Goal: Task Accomplishment & Management: Manage account settings

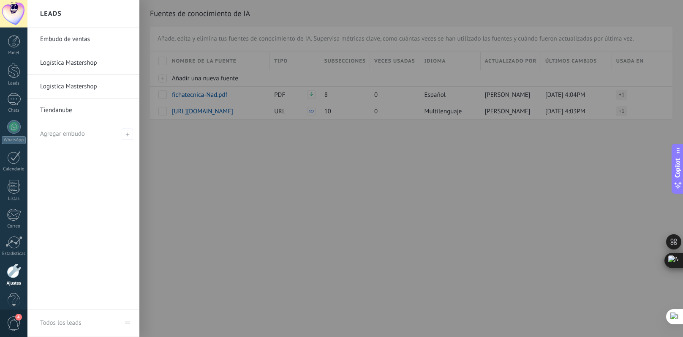
click at [83, 40] on link "Embudo de ventas" at bounding box center [85, 39] width 91 height 24
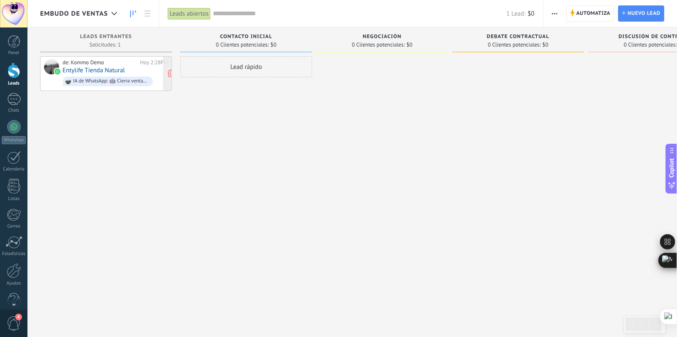
click at [109, 70] on link "Entylife Tienda Natural" at bounding box center [94, 70] width 63 height 7
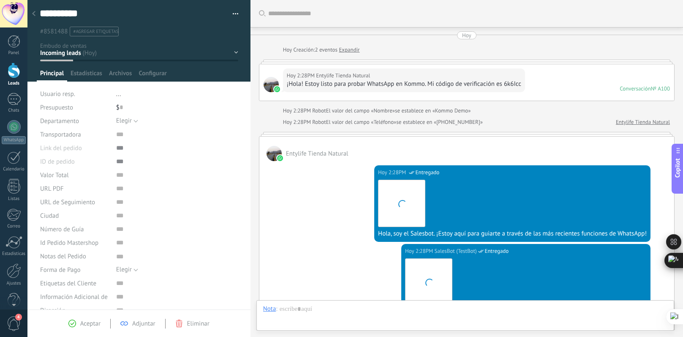
scroll to position [573, 0]
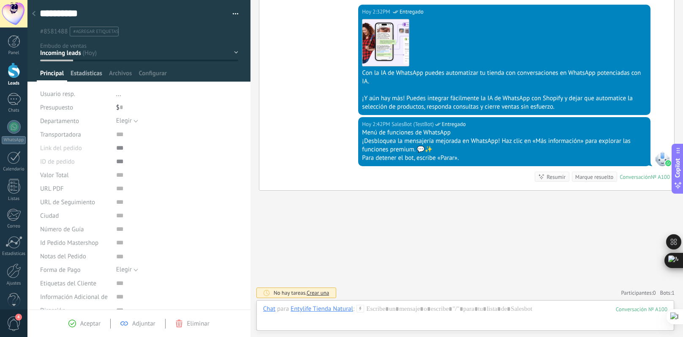
click at [76, 74] on span "Estadísticas" at bounding box center [87, 75] width 32 height 12
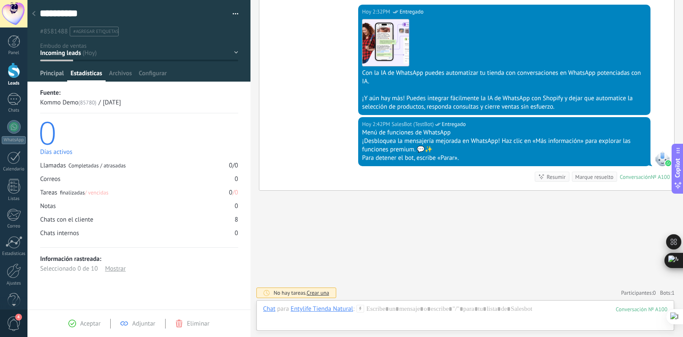
click at [53, 74] on span "Principal" at bounding box center [52, 75] width 24 height 12
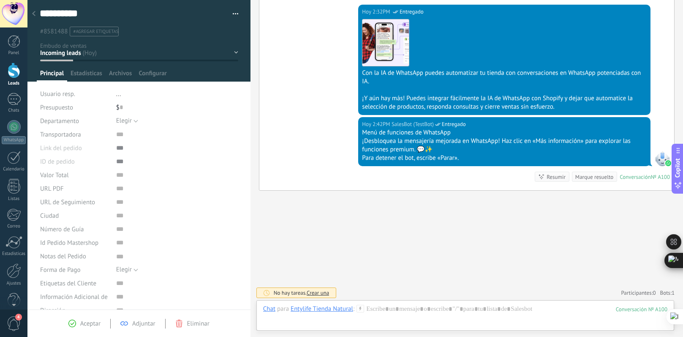
scroll to position [8, 0]
click at [85, 321] on span "Aceptar" at bounding box center [90, 323] width 20 height 8
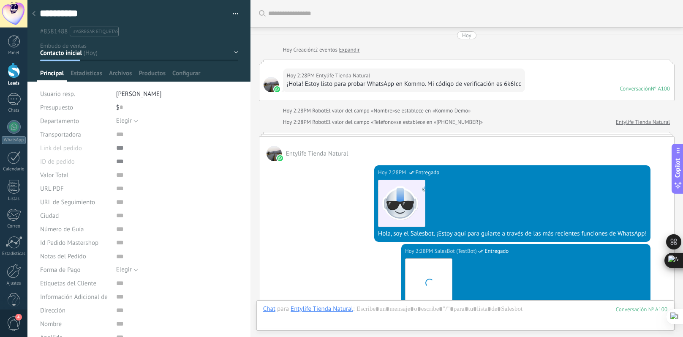
scroll to position [598, 0]
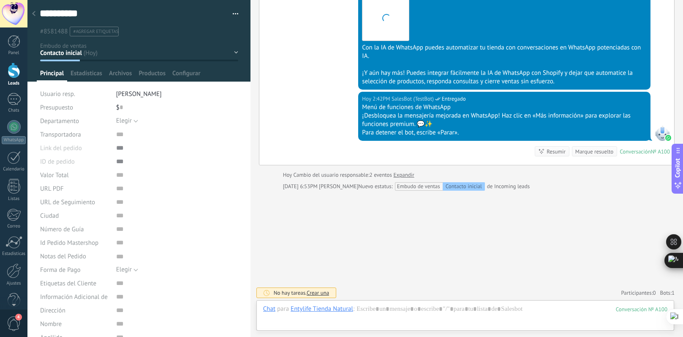
click at [10, 75] on div at bounding box center [14, 71] width 13 height 16
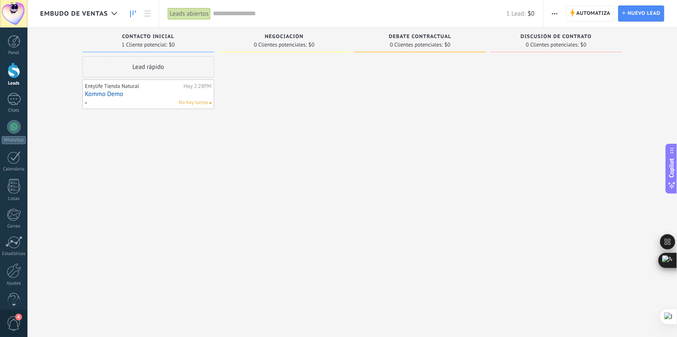
click at [19, 74] on div at bounding box center [14, 71] width 13 height 16
click at [599, 19] on span "Automatiza" at bounding box center [594, 13] width 34 height 15
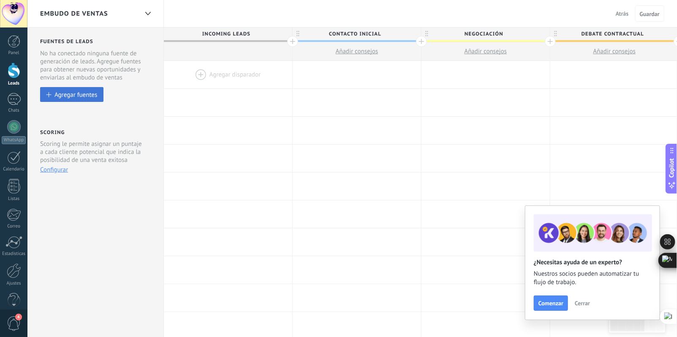
click at [86, 93] on div "Agregar fuentes" at bounding box center [76, 94] width 43 height 7
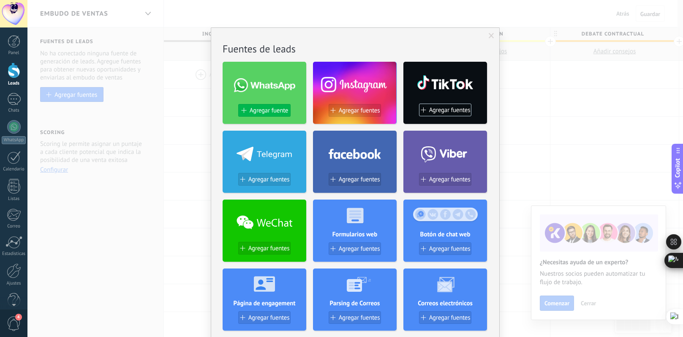
click at [258, 112] on span "Agregar fuente" at bounding box center [269, 110] width 38 height 7
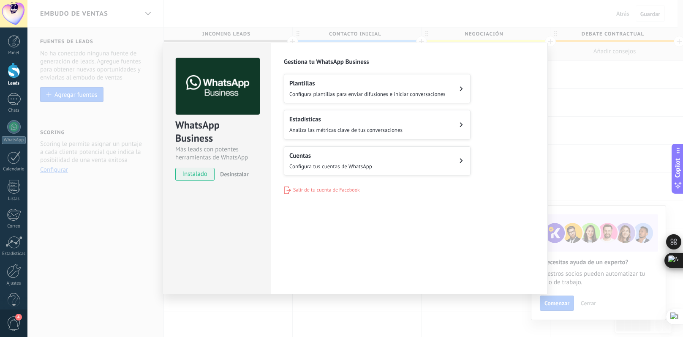
click at [303, 158] on h2 "Cuentas" at bounding box center [330, 156] width 83 height 8
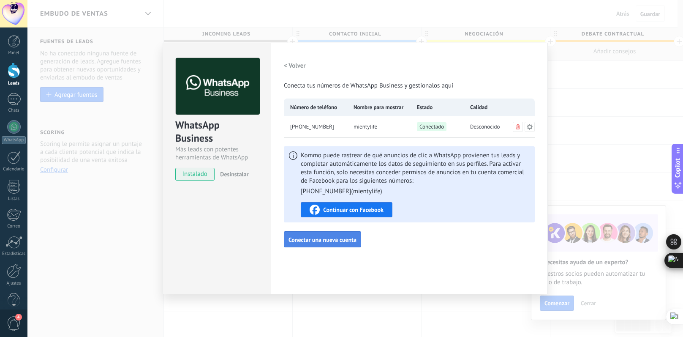
click at [306, 240] on span "Conectar una nueva cuenta" at bounding box center [323, 240] width 68 height 6
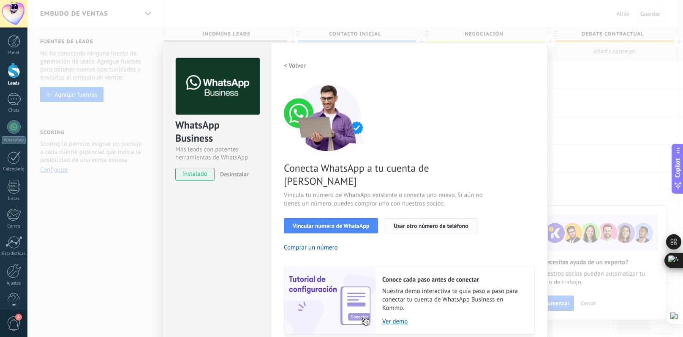
click at [395, 218] on button "Usar otro número de teléfono" at bounding box center [431, 225] width 92 height 15
click at [8, 94] on div at bounding box center [14, 99] width 14 height 12
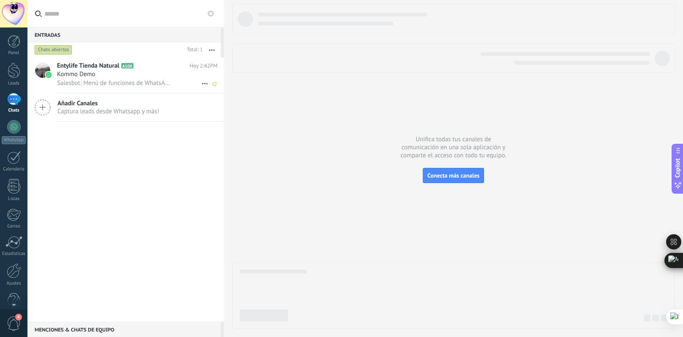
click at [123, 82] on span "Salesbot: Menú de funciones de WhatsApp ¡Desbloquea la mensajería mejorada en W…" at bounding box center [114, 83] width 114 height 8
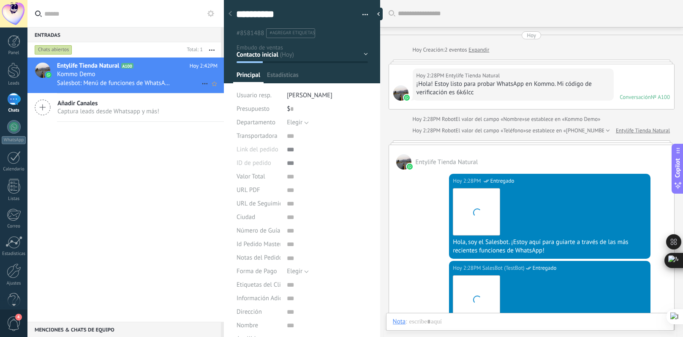
type textarea "***"
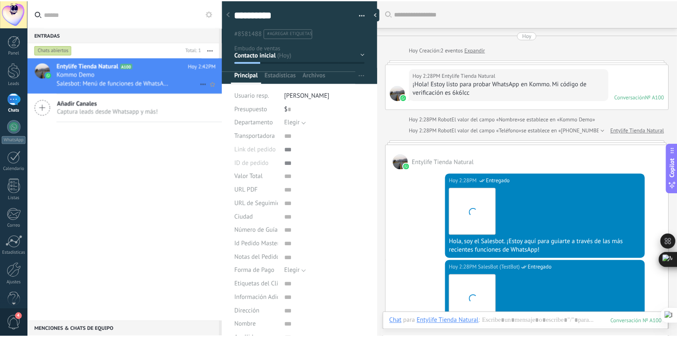
scroll to position [608, 0]
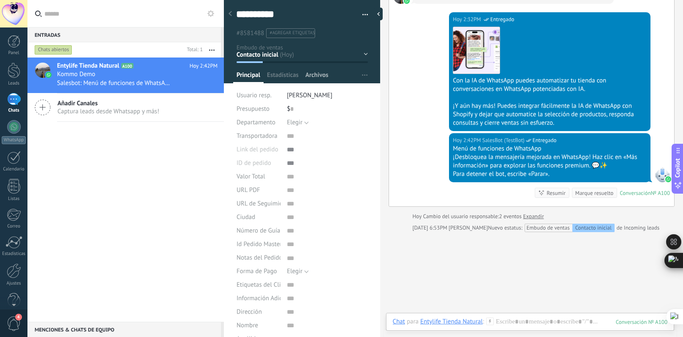
click at [311, 75] on span "Archivos" at bounding box center [316, 77] width 23 height 12
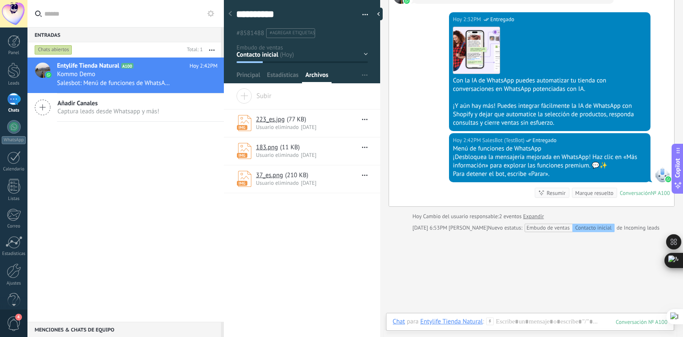
click at [271, 123] on link "223_es.jpg" at bounding box center [270, 119] width 29 height 8
click at [16, 38] on div at bounding box center [14, 41] width 13 height 13
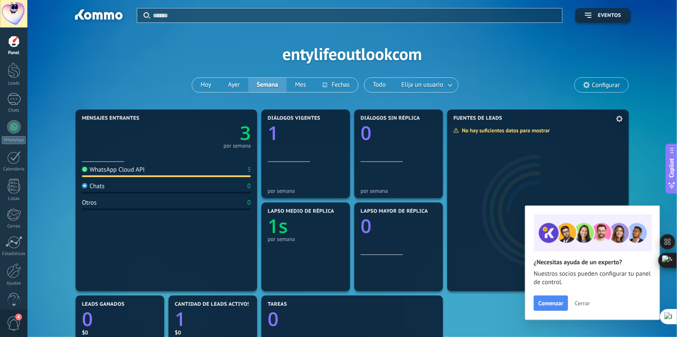
scroll to position [192, 0]
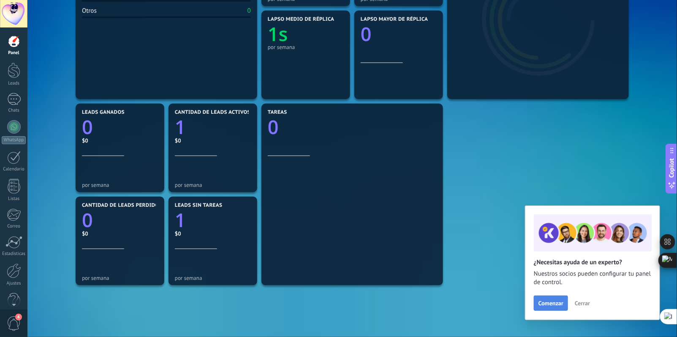
click at [551, 300] on span "Comenzar" at bounding box center [551, 303] width 25 height 6
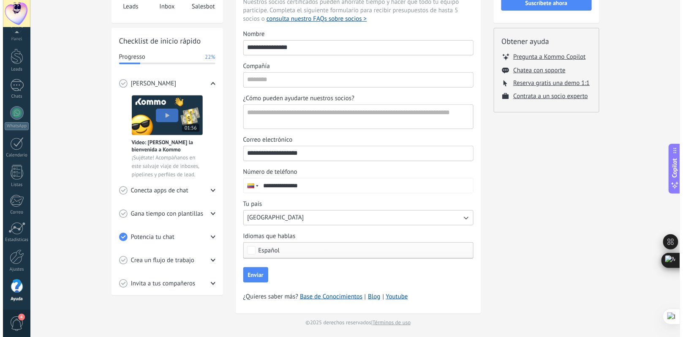
scroll to position [91, 0]
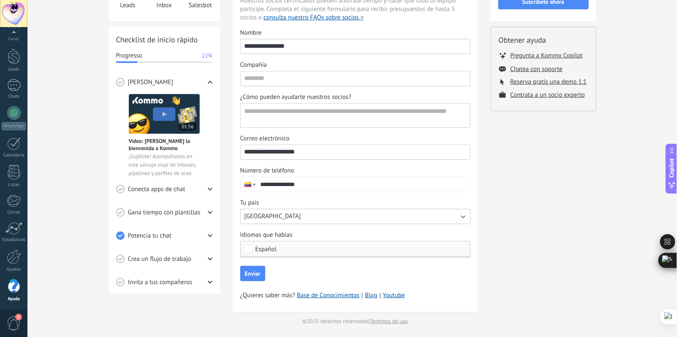
click at [172, 190] on span "Conecta apps de chat" at bounding box center [156, 189] width 57 height 8
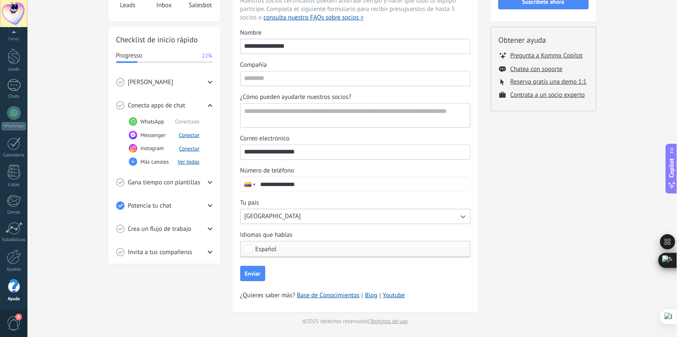
click at [132, 162] on rect at bounding box center [133, 162] width 8 height 8
click at [189, 162] on button "Ver todos" at bounding box center [189, 161] width 22 height 7
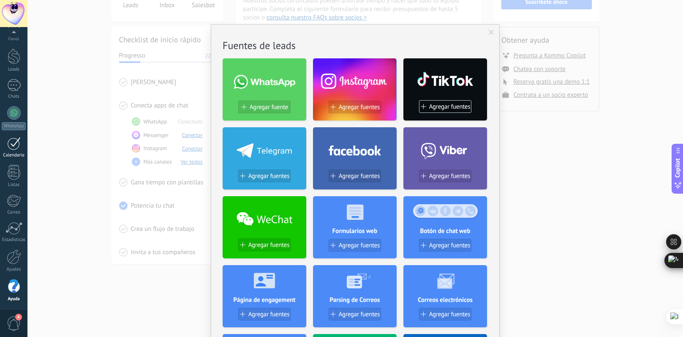
scroll to position [0, 0]
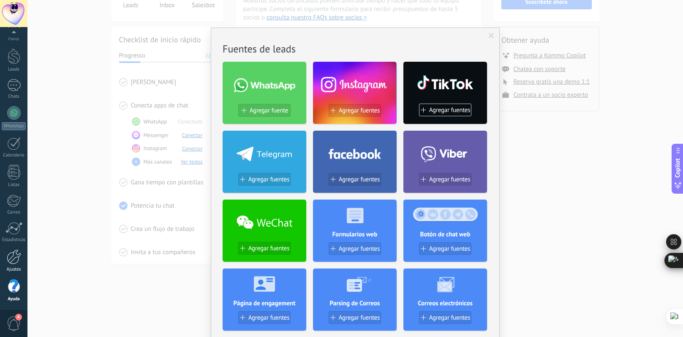
click at [15, 260] on div at bounding box center [14, 256] width 14 height 15
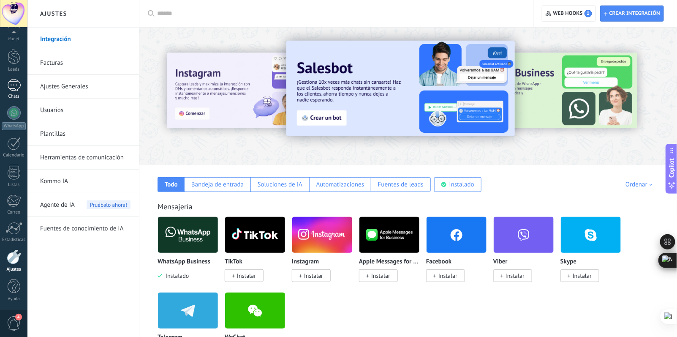
click at [19, 82] on div at bounding box center [14, 85] width 14 height 12
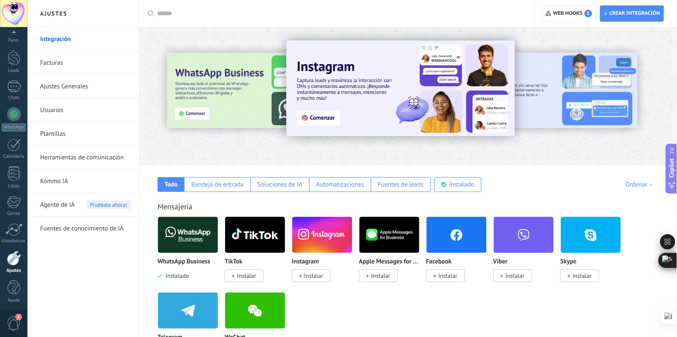
scroll to position [14, 0]
click at [223, 188] on div "Bandeja de entrada" at bounding box center [217, 184] width 52 height 8
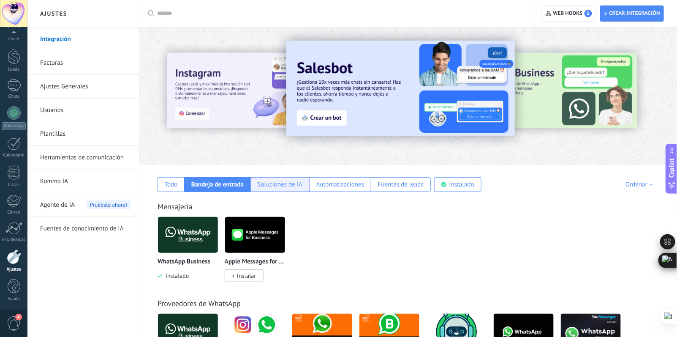
click at [284, 189] on div "Soluciones de IA" at bounding box center [280, 184] width 59 height 15
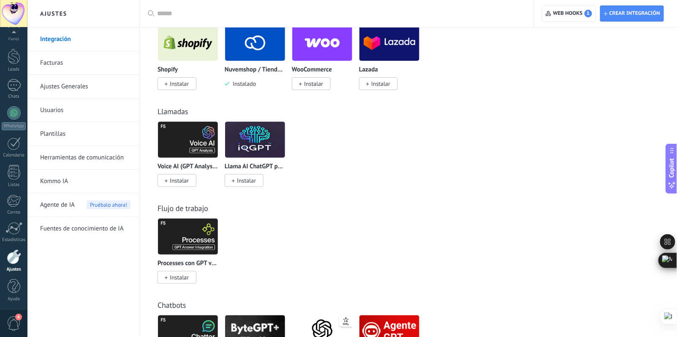
scroll to position [0, 0]
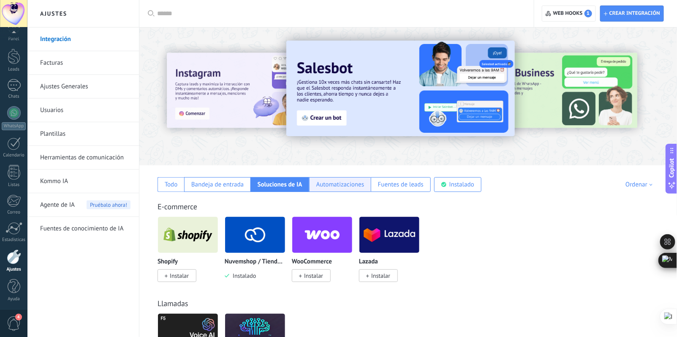
click at [333, 187] on div "Automatizaciones" at bounding box center [340, 184] width 48 height 8
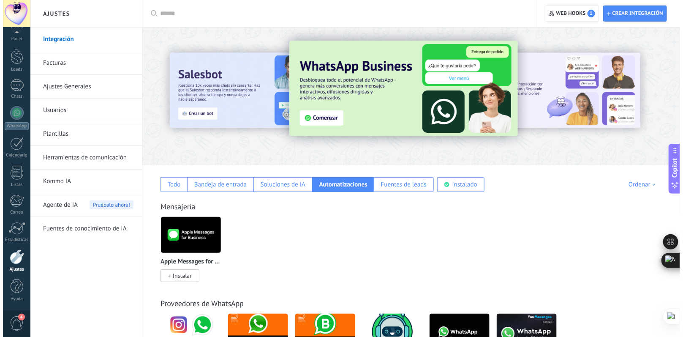
scroll to position [192, 0]
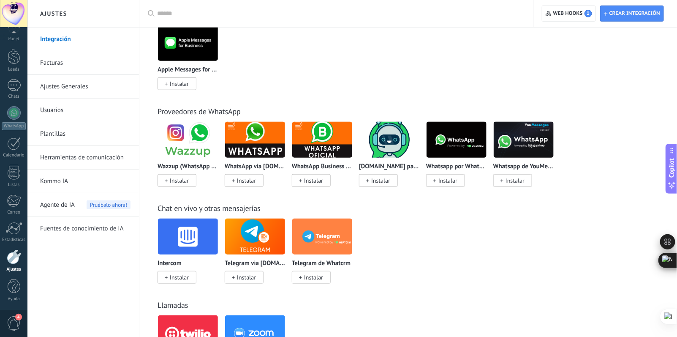
click at [445, 181] on span "Instalar" at bounding box center [448, 181] width 19 height 8
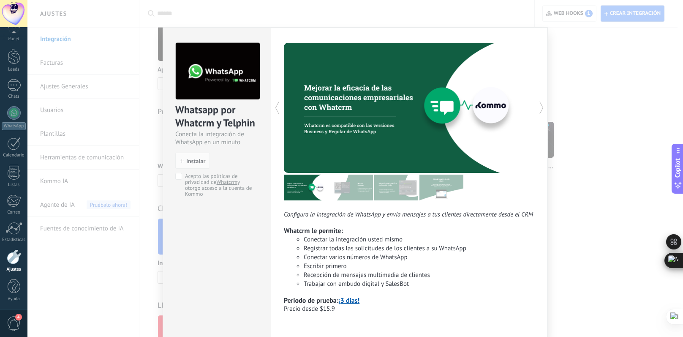
scroll to position [33, 0]
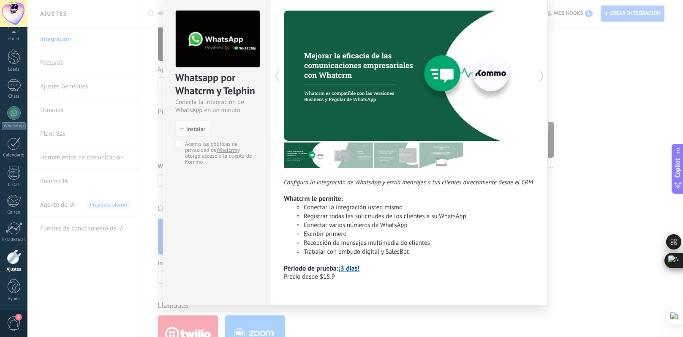
click at [348, 268] on link "¡3 días!" at bounding box center [348, 268] width 21 height 8
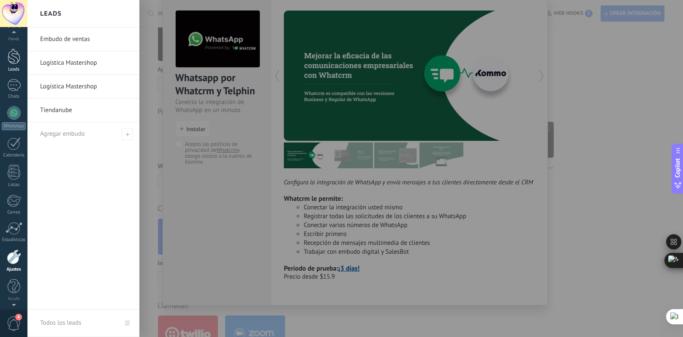
scroll to position [0, 0]
click at [60, 36] on link "Embudo de ventas" at bounding box center [85, 39] width 91 height 24
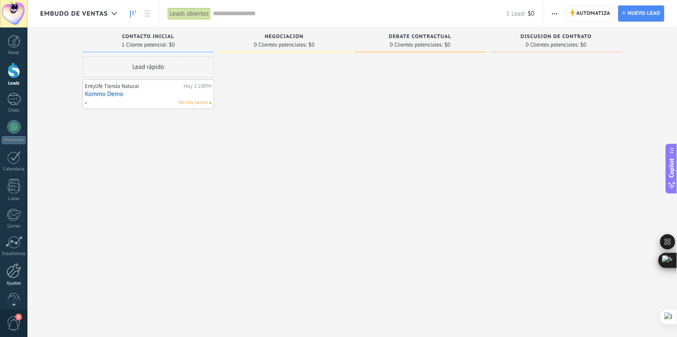
click at [16, 270] on div at bounding box center [14, 270] width 14 height 15
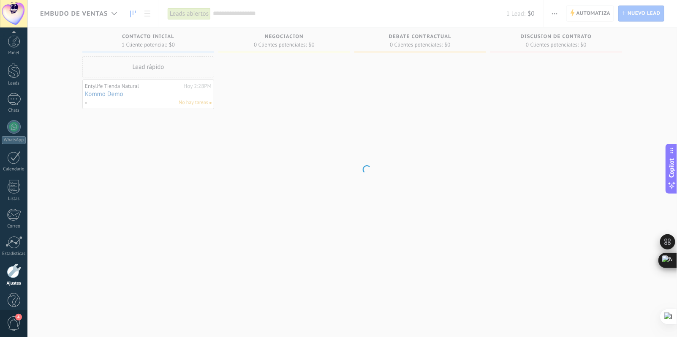
scroll to position [14, 0]
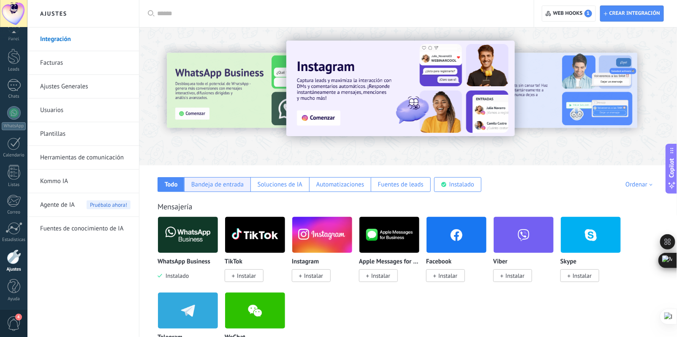
click at [216, 187] on div "Bandeja de entrada" at bounding box center [217, 184] width 52 height 8
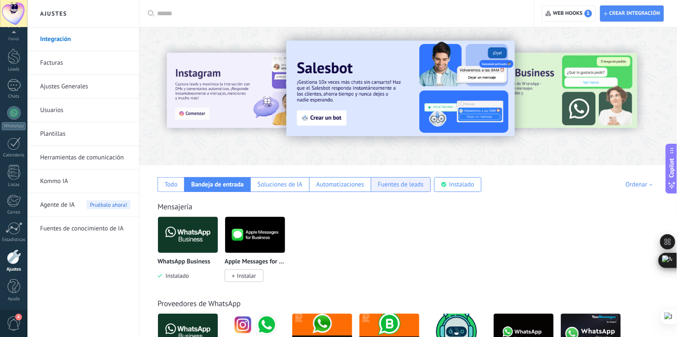
click at [383, 189] on div "Fuentes de leads" at bounding box center [401, 184] width 60 height 15
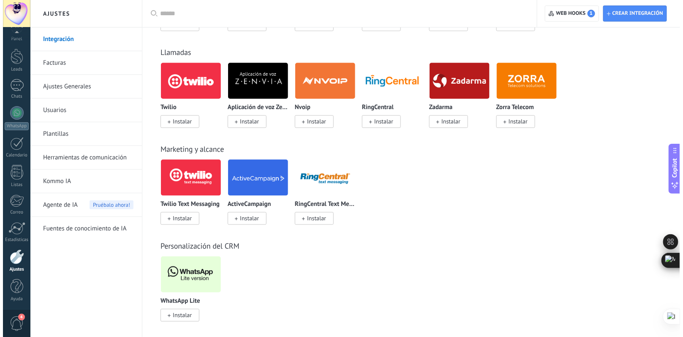
scroll to position [647, 0]
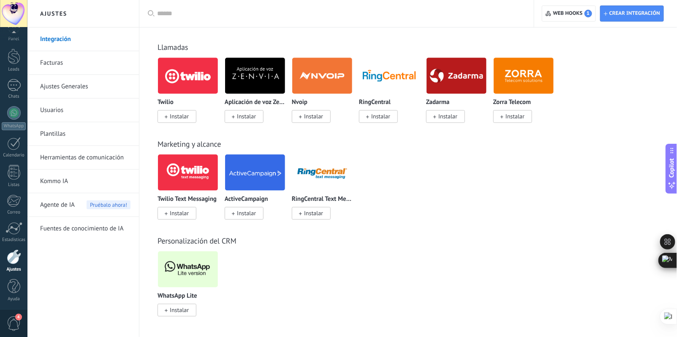
click at [190, 267] on img at bounding box center [188, 268] width 60 height 41
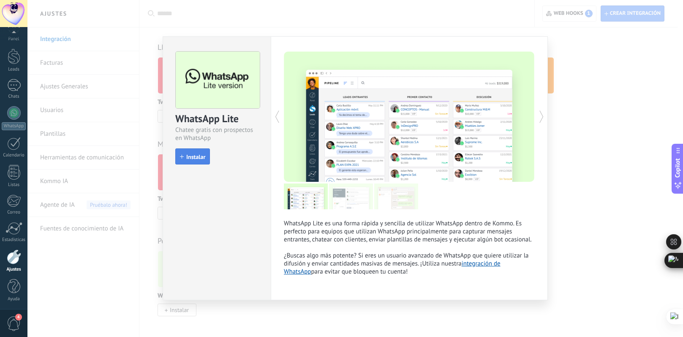
click at [186, 153] on button "Instalar" at bounding box center [192, 156] width 35 height 16
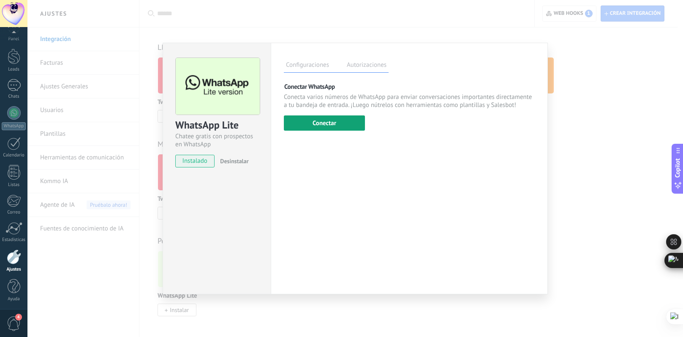
click at [318, 121] on button "Conectar" at bounding box center [324, 122] width 81 height 15
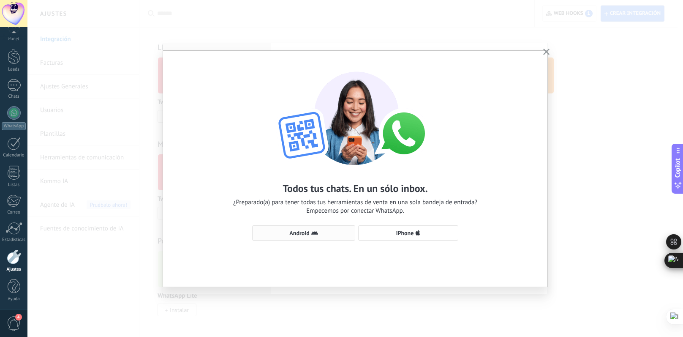
click at [302, 234] on span "Android" at bounding box center [299, 233] width 20 height 6
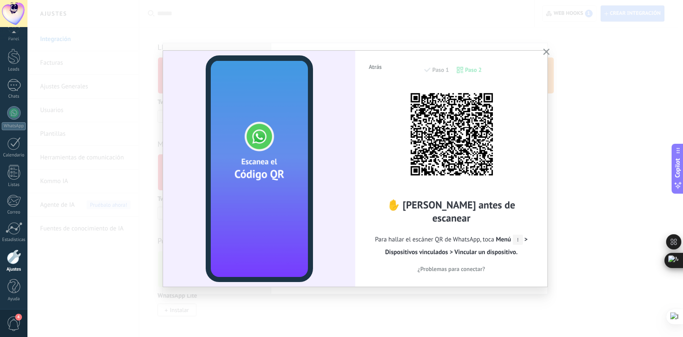
click at [548, 52] on icon "button" at bounding box center [546, 52] width 6 height 6
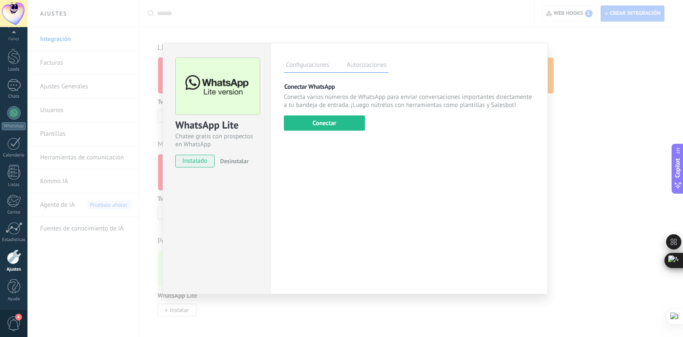
click at [234, 177] on div "WhatsApp Lite Chatee gratis con prospectos en WhatsApp instalado Desinstalar" at bounding box center [217, 168] width 108 height 251
click at [238, 161] on span "Desinstalar" at bounding box center [234, 161] width 28 height 8
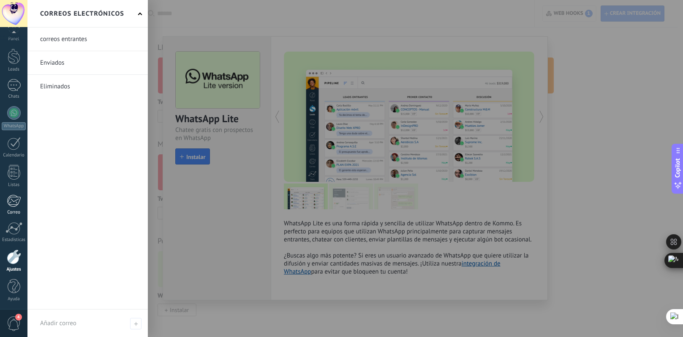
click at [16, 206] on div at bounding box center [14, 200] width 14 height 13
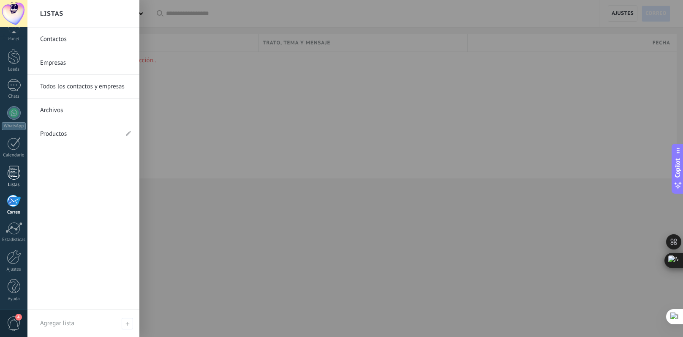
click at [17, 168] on div at bounding box center [14, 172] width 13 height 15
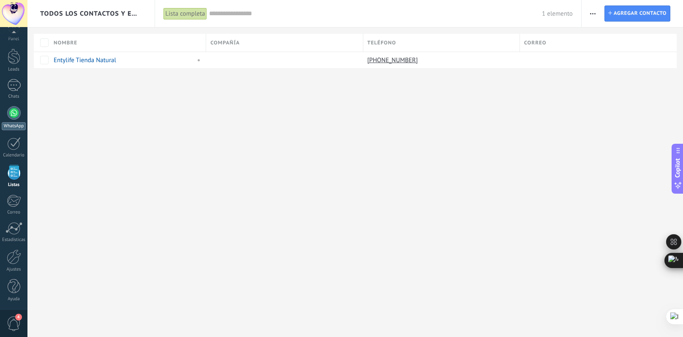
click at [20, 112] on div at bounding box center [14, 113] width 14 height 14
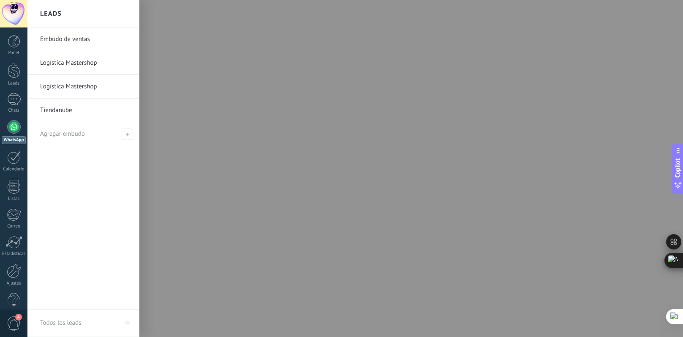
click at [52, 65] on link "Logística Mastershop" at bounding box center [85, 63] width 91 height 24
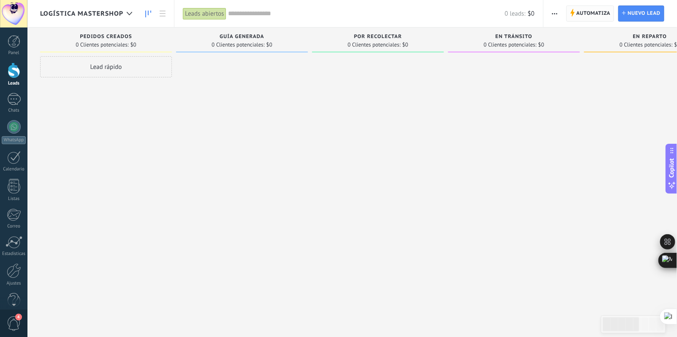
click at [593, 16] on span "Automatiza" at bounding box center [594, 13] width 34 height 15
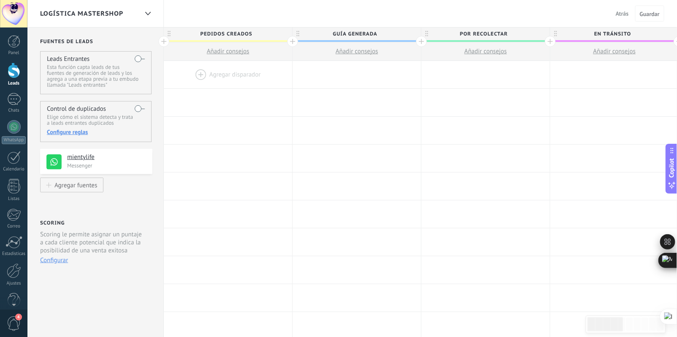
click at [138, 58] on label at bounding box center [140, 59] width 10 height 14
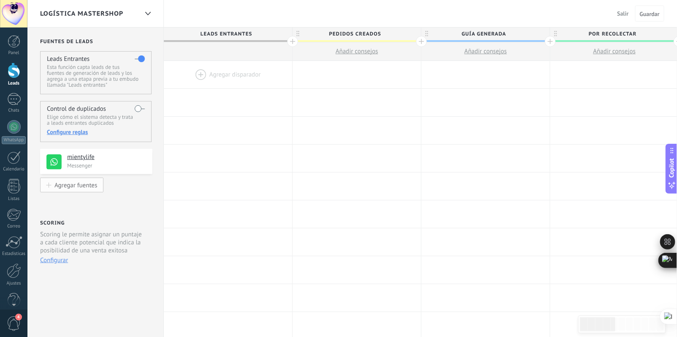
click at [63, 182] on button "Agregar fuentes" at bounding box center [71, 184] width 63 height 15
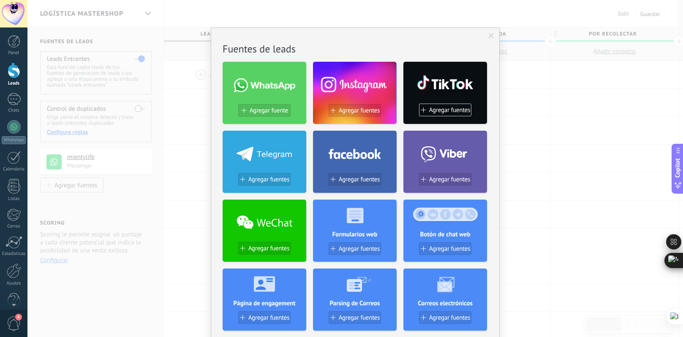
scroll to position [192, 0]
